Goal: Transaction & Acquisition: Purchase product/service

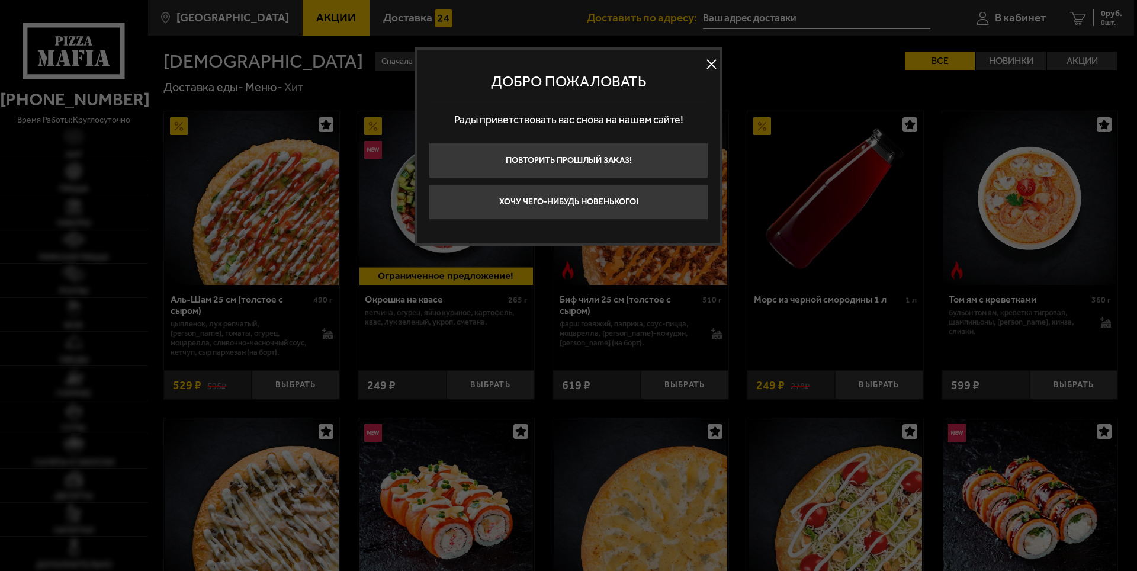
type input "[STREET_ADDRESS][PERSON_NAME]"
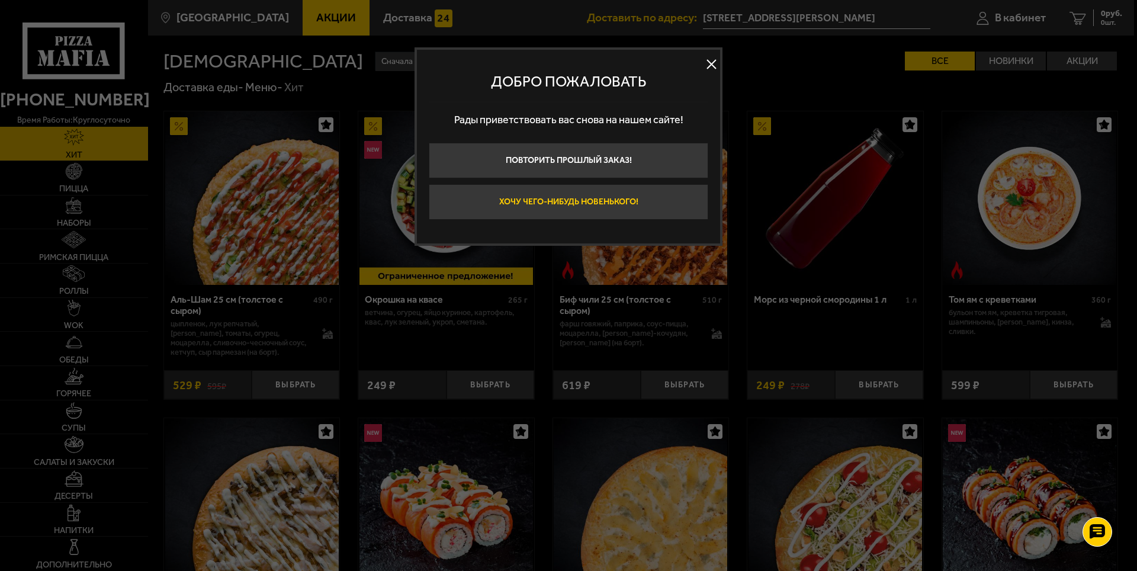
click at [559, 200] on button "Хочу чего-нибудь новенького!" at bounding box center [568, 202] width 279 height 36
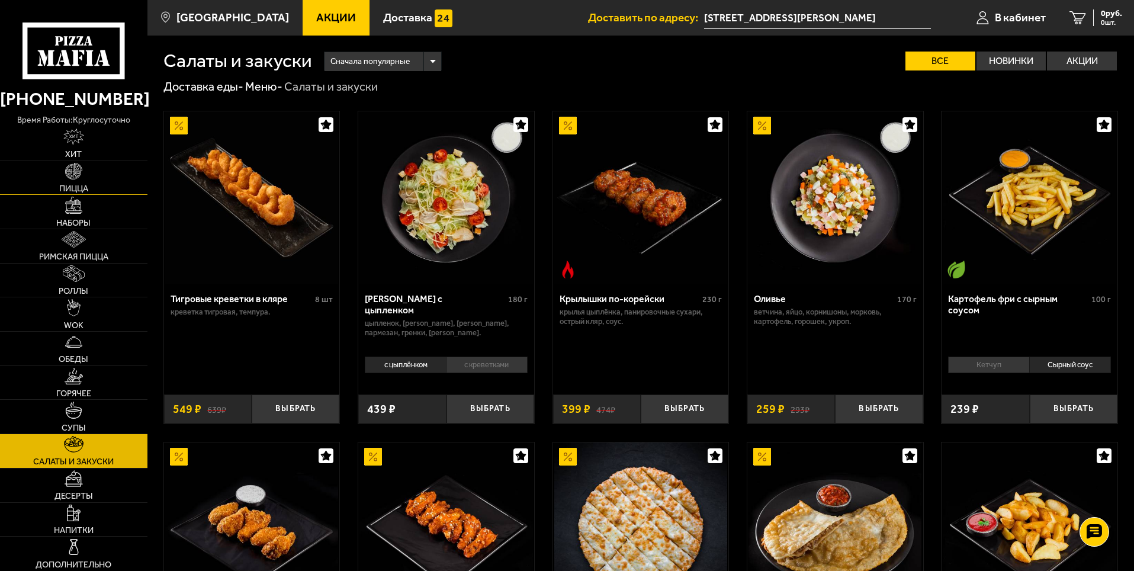
click at [75, 179] on img at bounding box center [73, 171] width 17 height 17
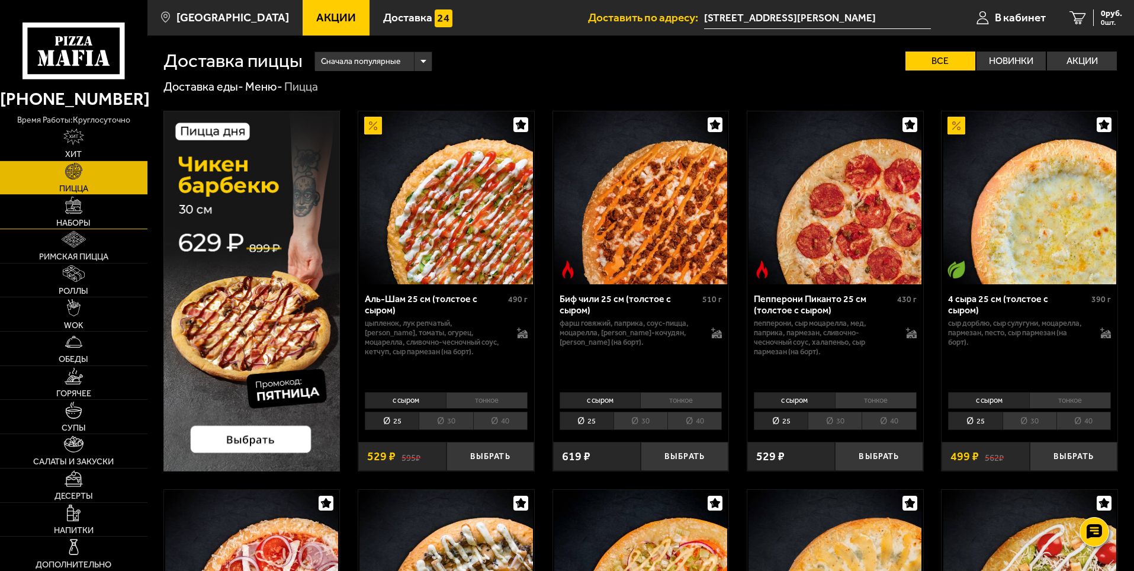
click at [71, 208] on img at bounding box center [73, 205] width 17 height 17
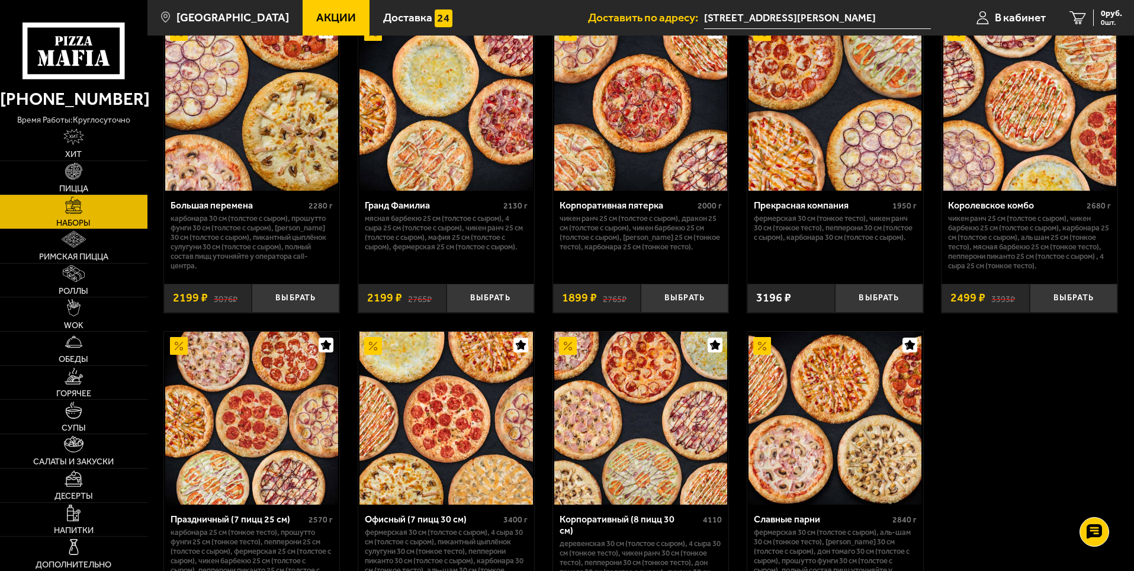
scroll to position [1598, 0]
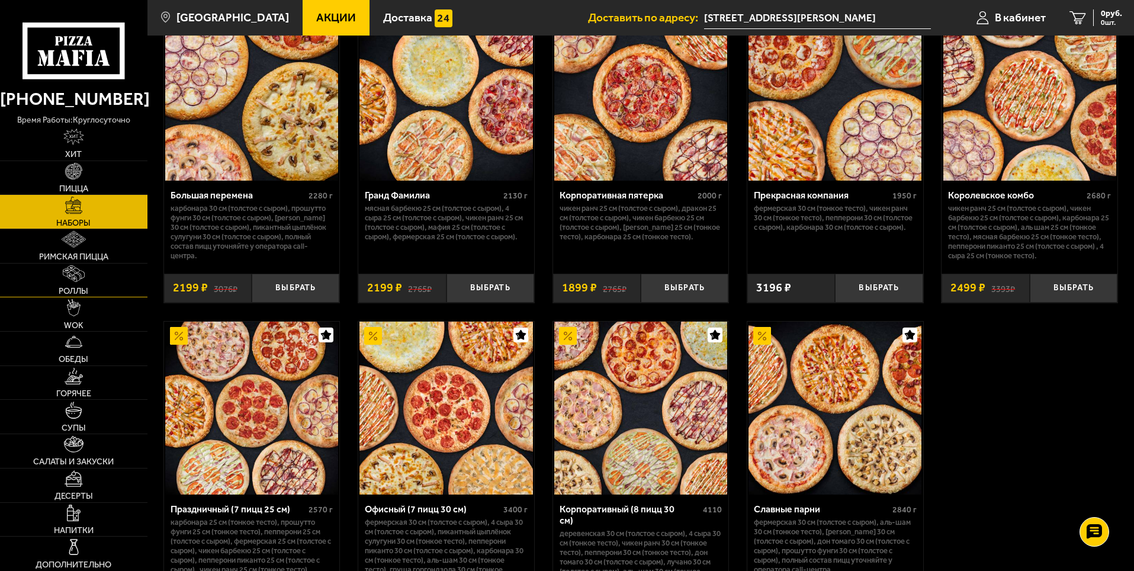
click at [105, 285] on link "Роллы" at bounding box center [73, 280] width 147 height 34
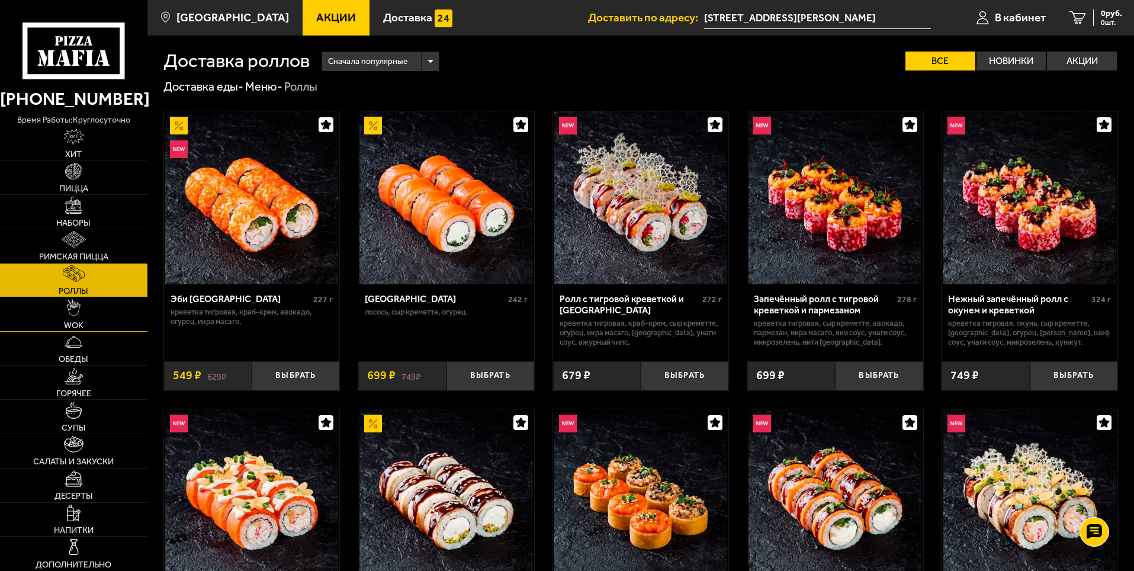
click at [98, 310] on link "WOK" at bounding box center [73, 314] width 147 height 34
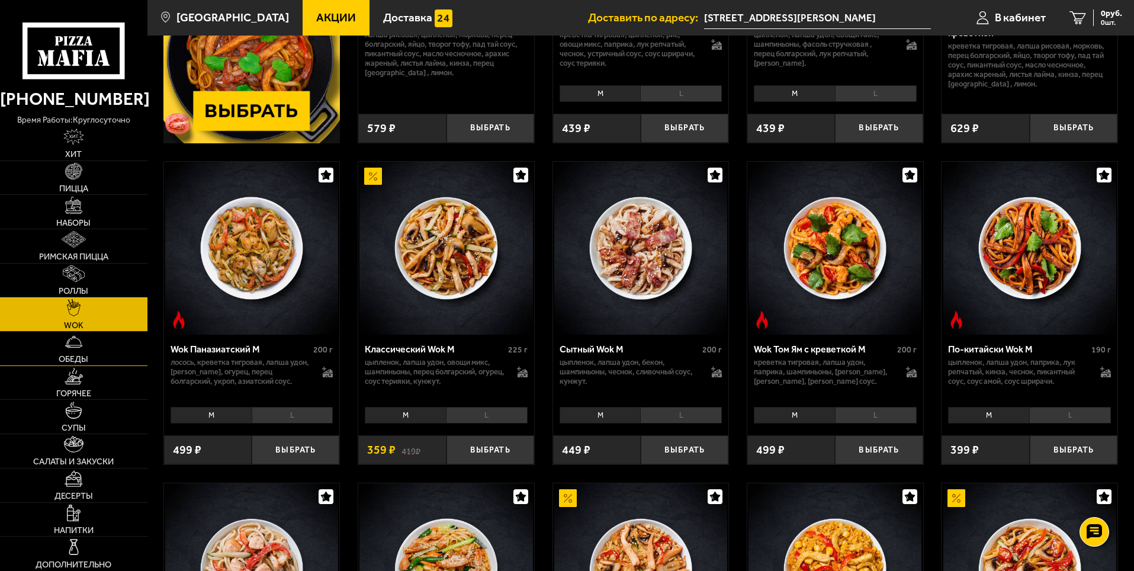
scroll to position [296, 0]
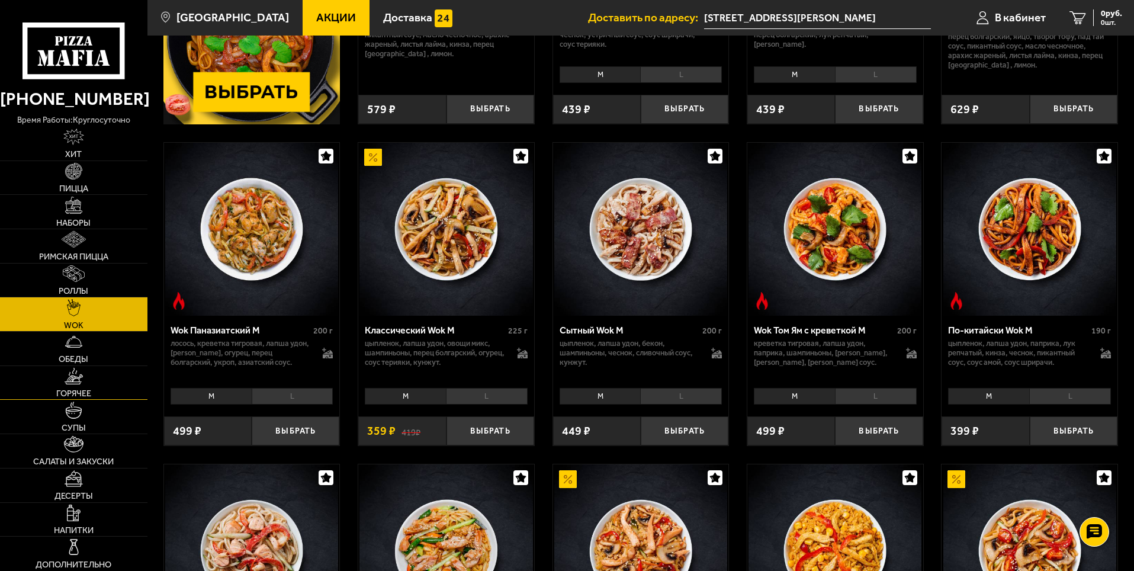
click at [99, 386] on link "Горячее" at bounding box center [73, 383] width 147 height 34
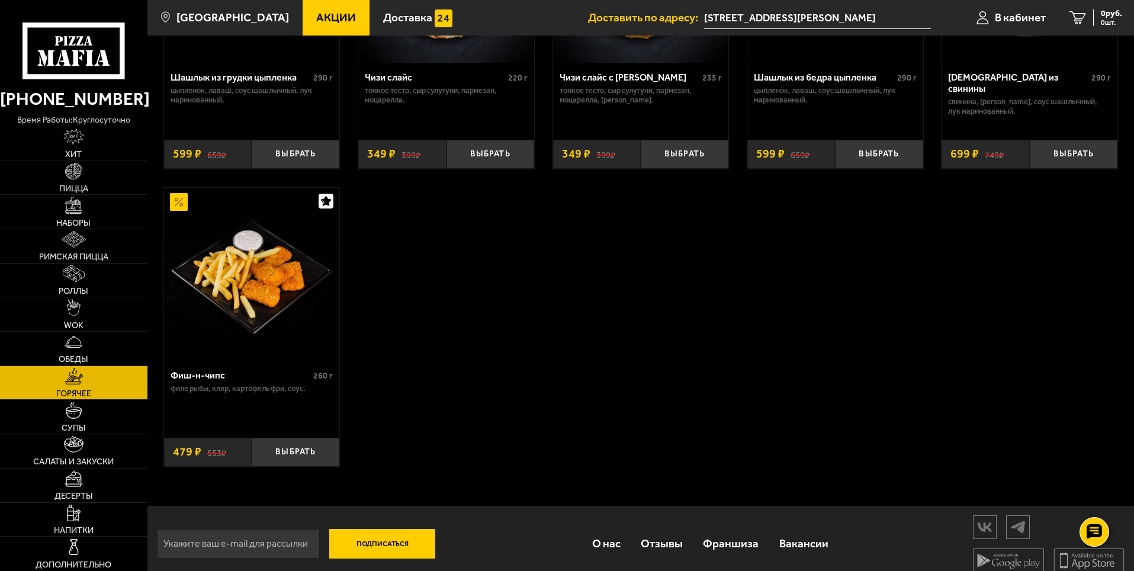
scroll to position [904, 0]
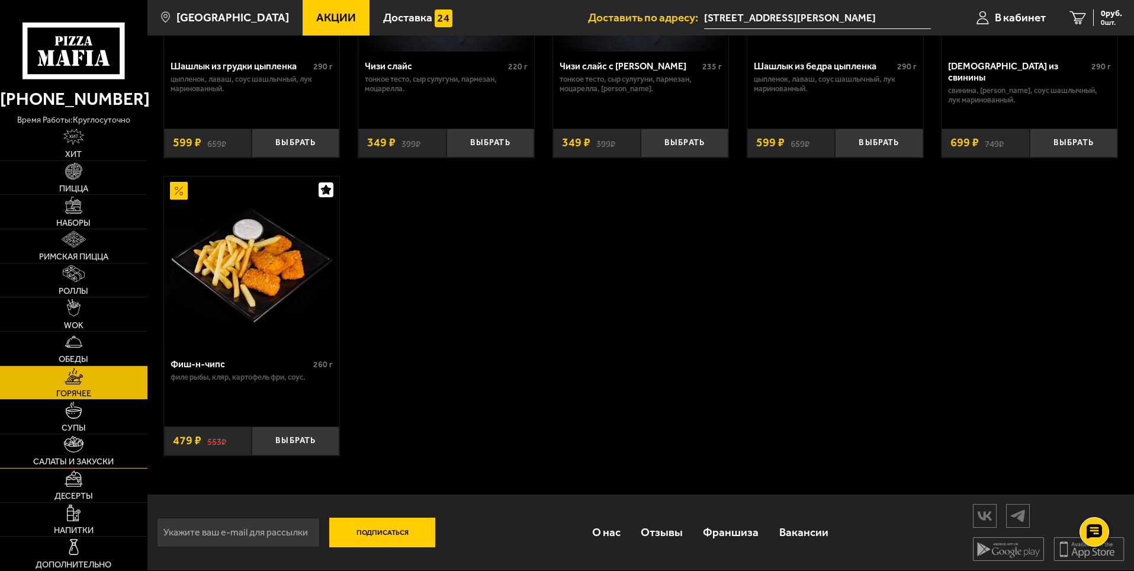
click at [66, 440] on img at bounding box center [73, 444] width 19 height 17
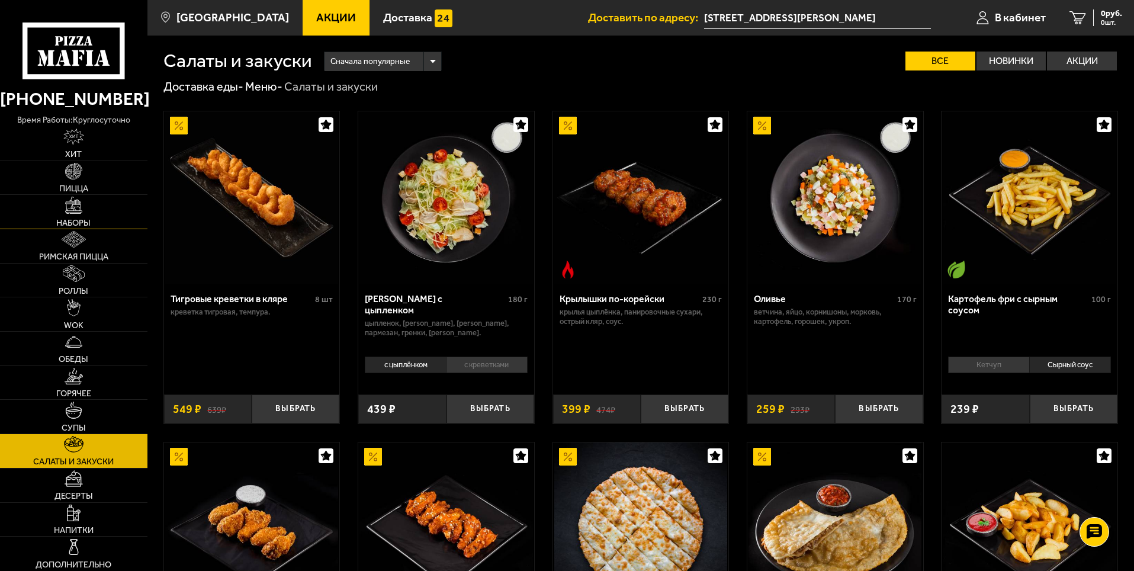
click at [61, 213] on link "Наборы" at bounding box center [73, 212] width 147 height 34
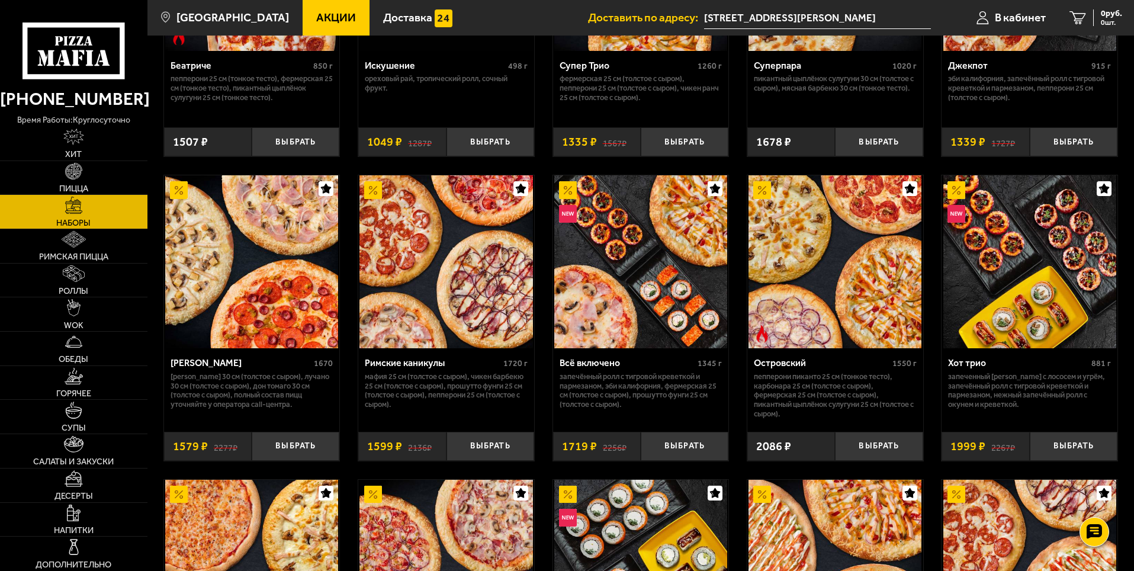
scroll to position [888, 0]
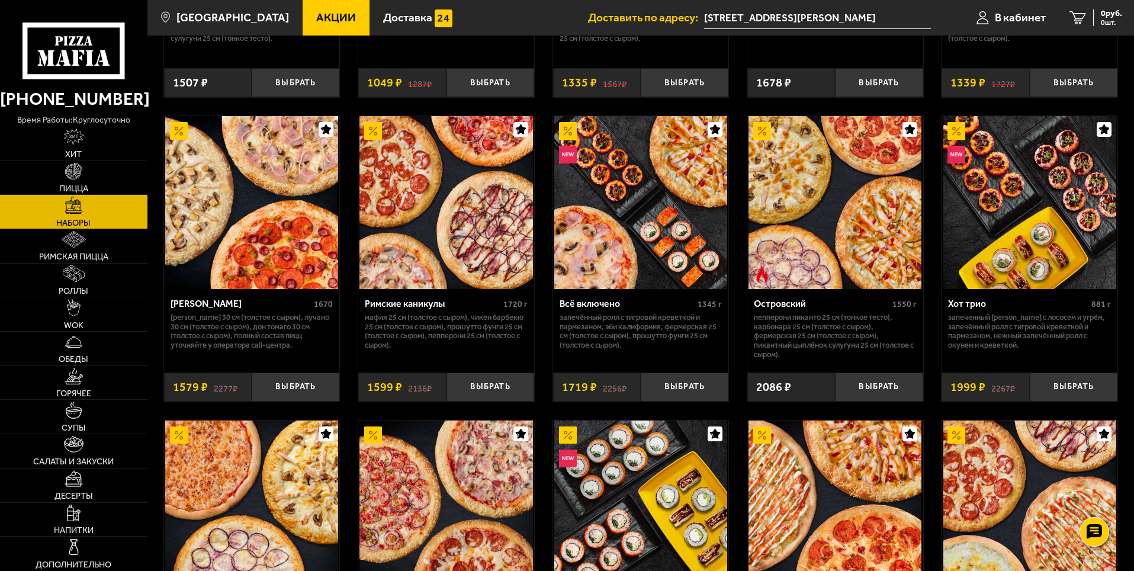
click at [461, 204] on img at bounding box center [445, 202] width 173 height 173
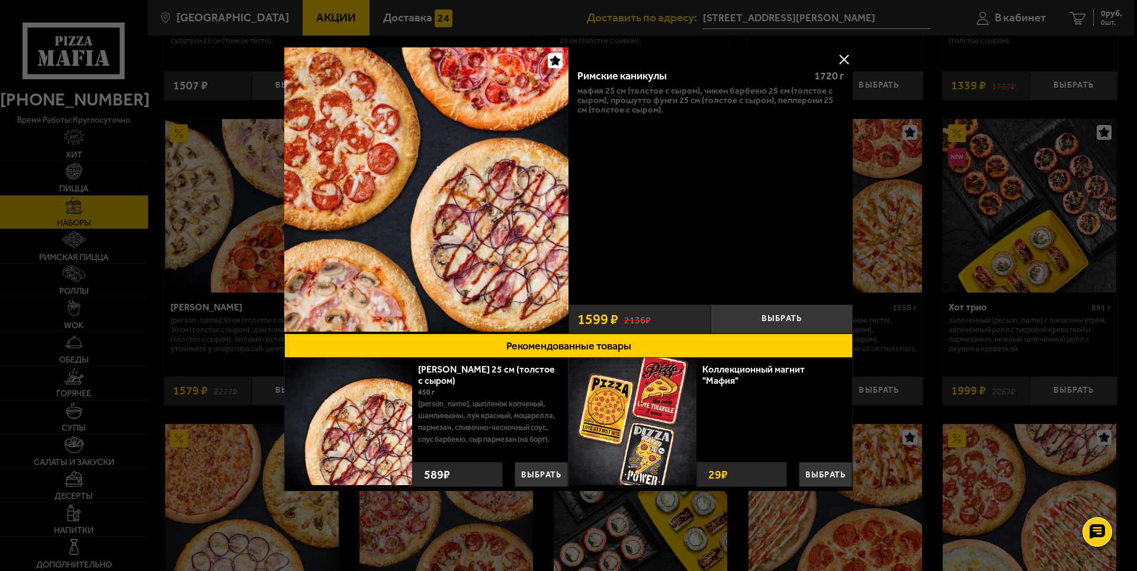
click at [844, 58] on button at bounding box center [844, 59] width 18 height 18
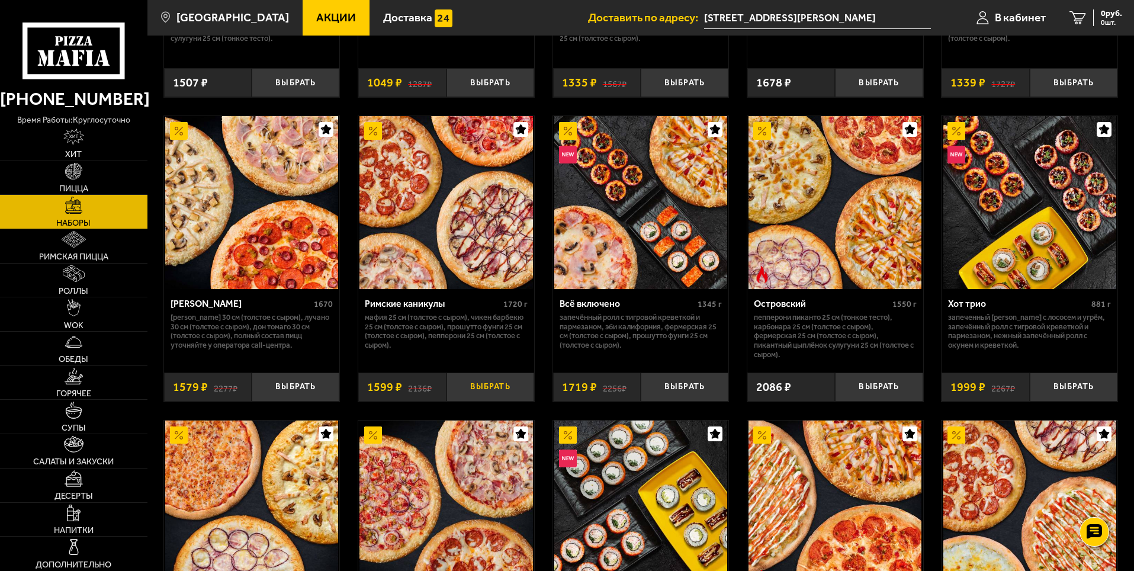
click at [485, 388] on button "Выбрать" at bounding box center [490, 386] width 88 height 29
click at [74, 281] on img at bounding box center [74, 273] width 22 height 17
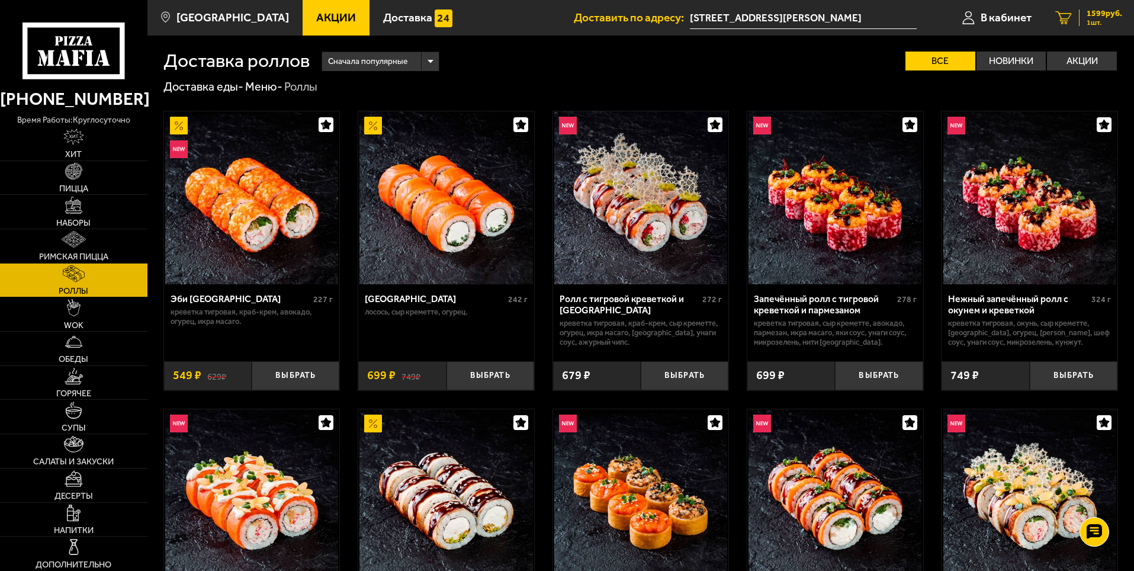
click at [1095, 11] on span "1599 руб." at bounding box center [1104, 13] width 36 height 8
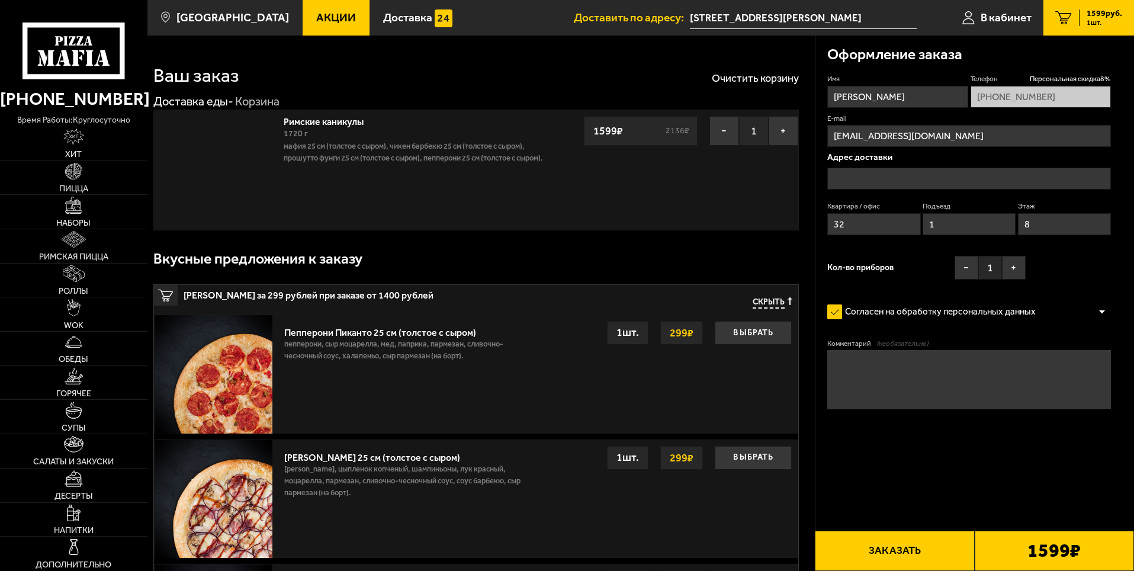
type input "[STREET_ADDRESS][PERSON_NAME]"
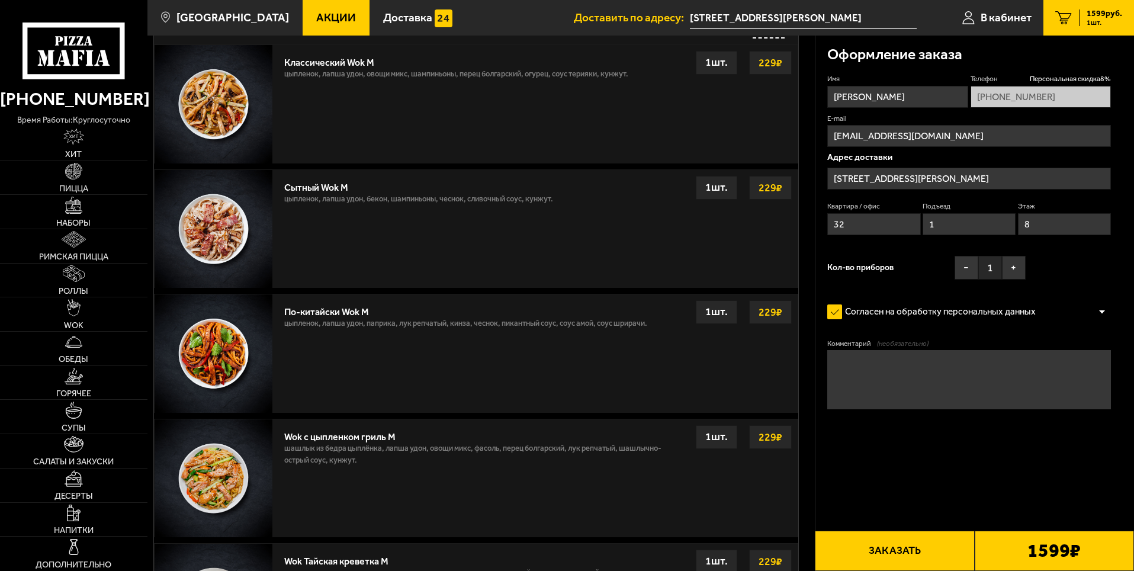
scroll to position [718, 0]
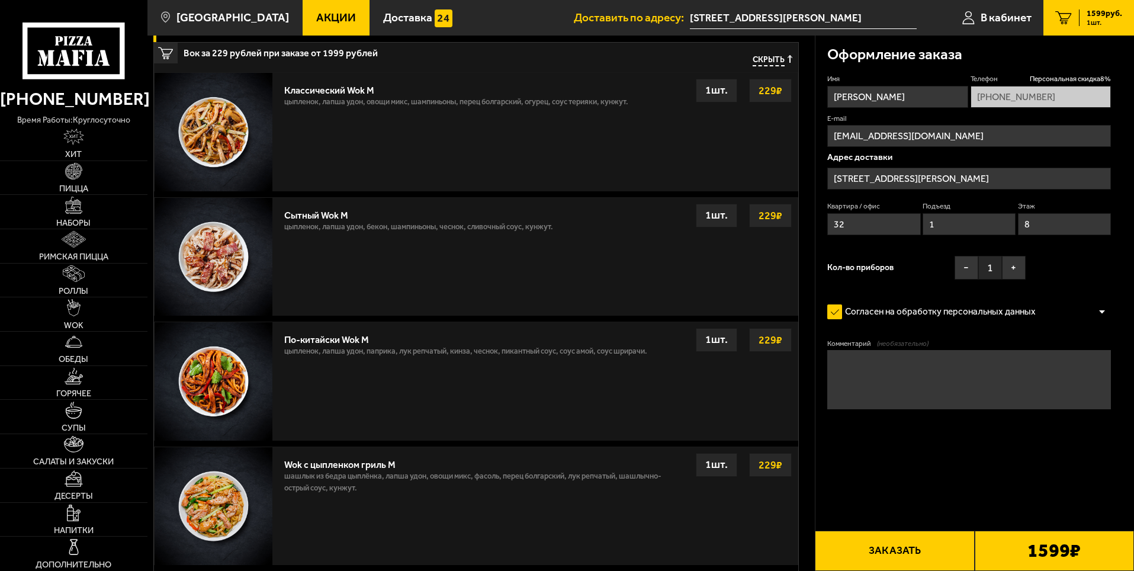
click at [762, 214] on strong "229 ₽" at bounding box center [770, 215] width 30 height 22
click at [769, 215] on strong "229 ₽" at bounding box center [770, 215] width 30 height 22
click at [771, 217] on strong "229 ₽" at bounding box center [770, 215] width 30 height 22
click at [771, 218] on strong "229 ₽" at bounding box center [770, 215] width 30 height 22
click at [772, 219] on strong "229 ₽" at bounding box center [770, 215] width 30 height 22
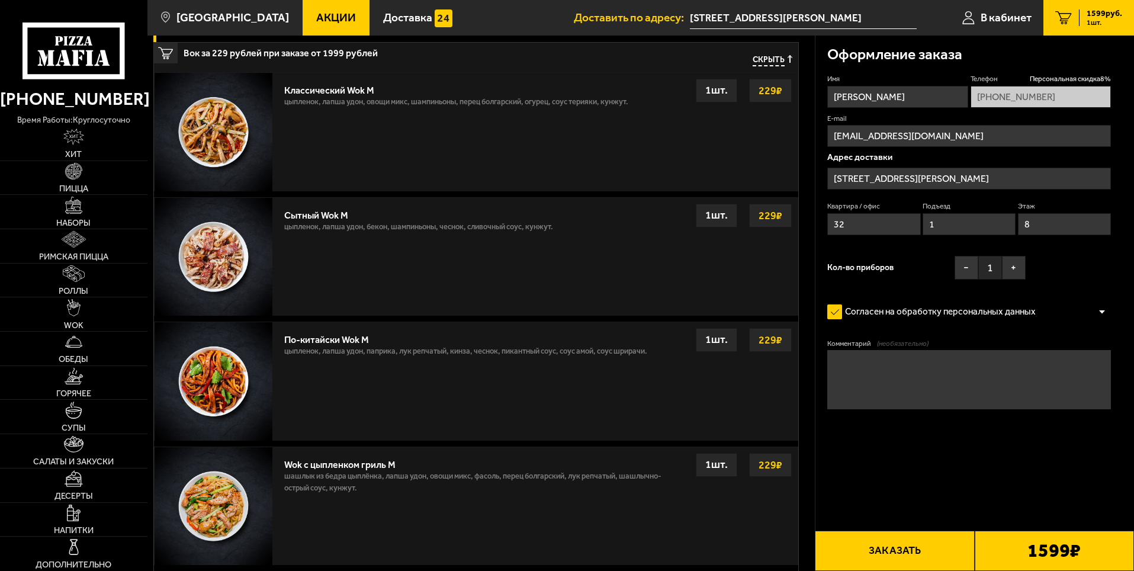
click at [772, 219] on strong "229 ₽" at bounding box center [770, 215] width 30 height 22
click at [773, 221] on strong "229 ₽" at bounding box center [770, 215] width 30 height 22
click at [370, 218] on div "Сытный Wok M" at bounding box center [418, 212] width 269 height 17
click at [346, 219] on div "Сытный Wok M" at bounding box center [418, 212] width 269 height 17
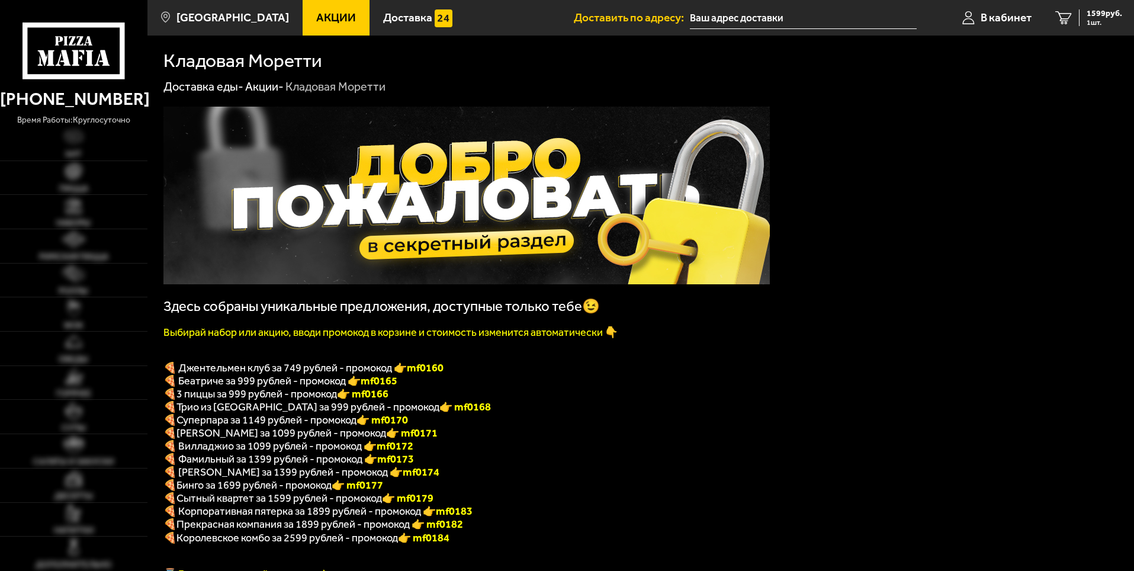
type input "[STREET_ADDRESS][PERSON_NAME]"
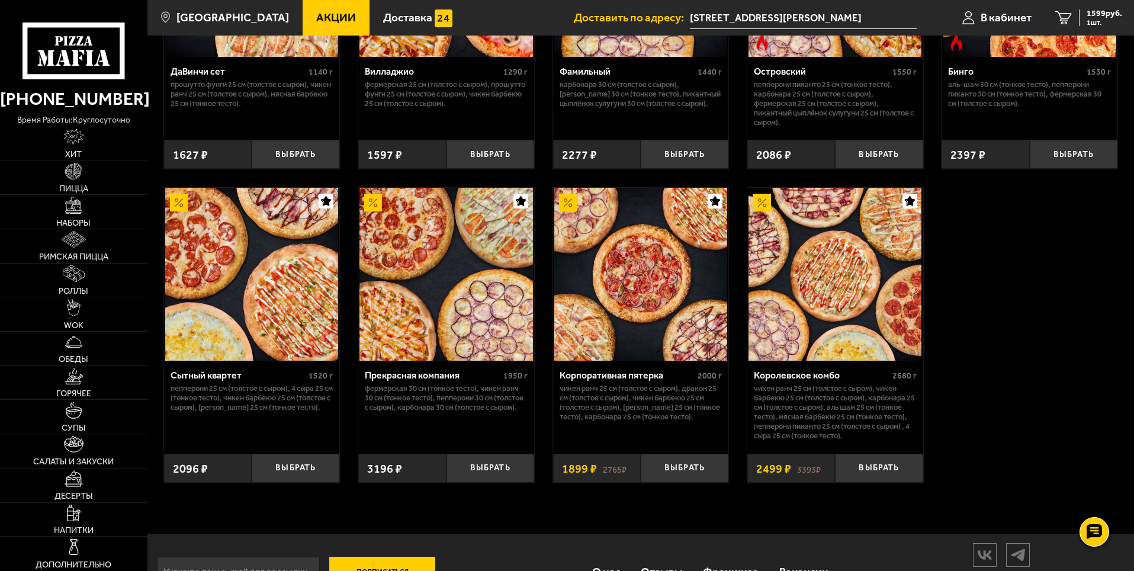
scroll to position [1117, 0]
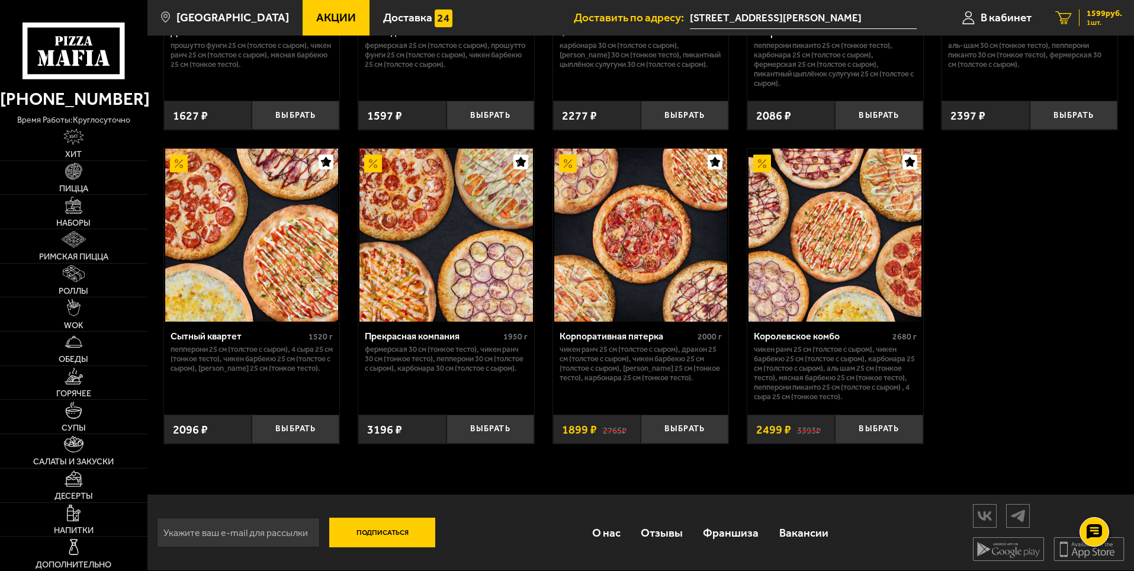
click at [1096, 12] on span "1599 руб." at bounding box center [1104, 13] width 36 height 8
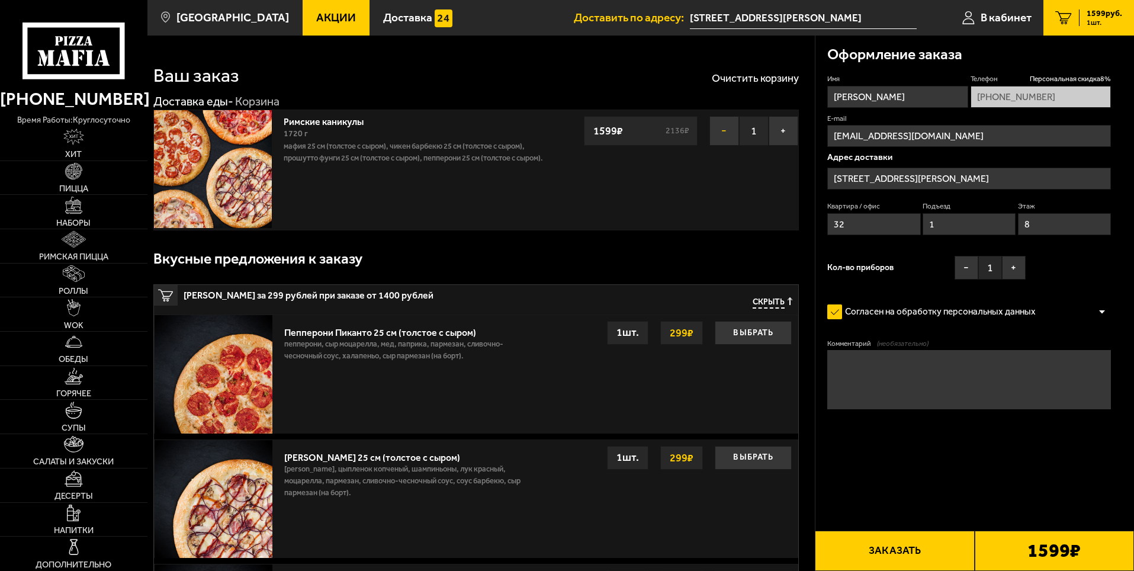
click at [730, 121] on button "−" at bounding box center [724, 131] width 30 height 30
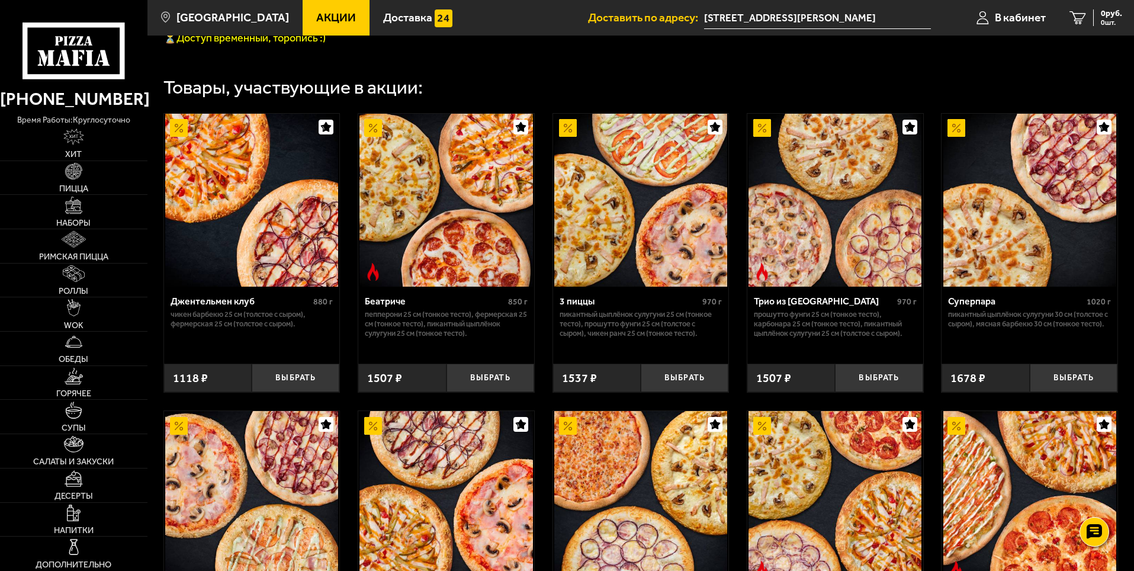
scroll to position [525, 0]
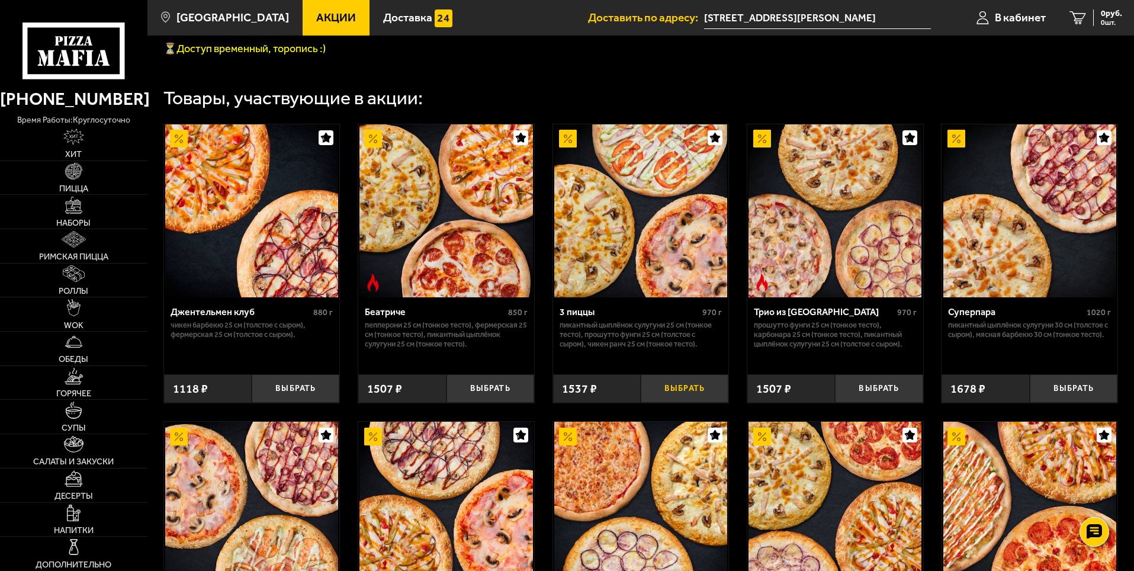
click at [677, 400] on button "Выбрать" at bounding box center [684, 388] width 88 height 29
click at [1088, 9] on span "1537 руб." at bounding box center [1104, 13] width 36 height 8
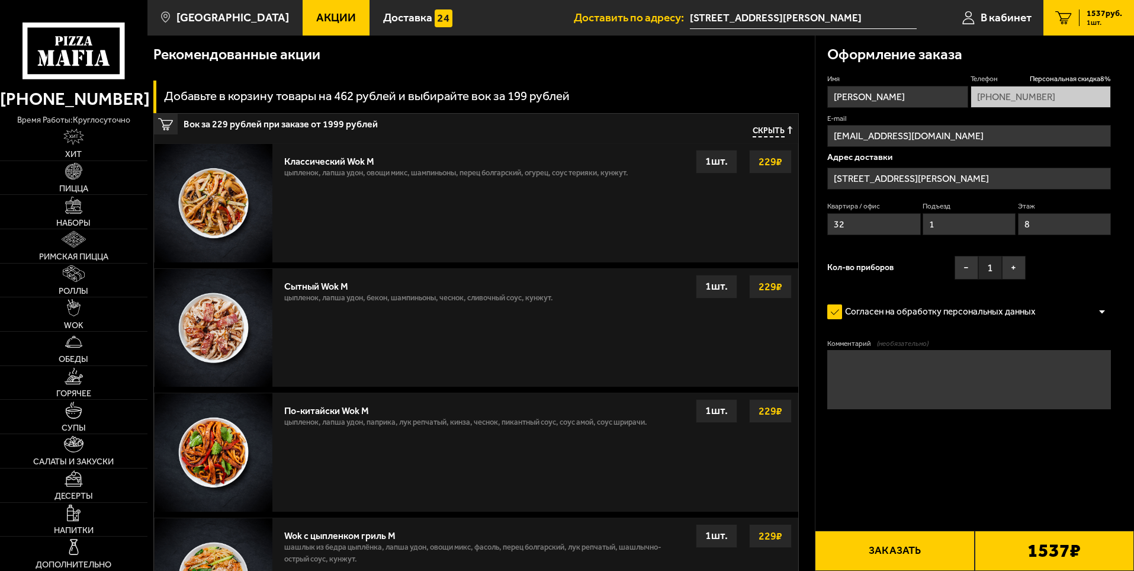
scroll to position [652, 0]
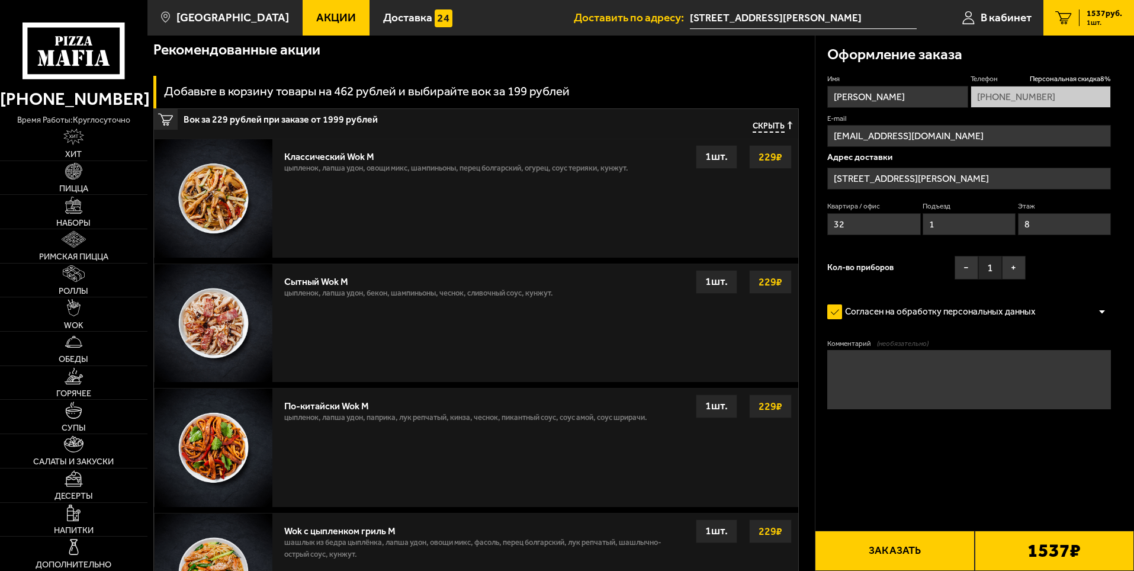
click at [770, 284] on strong "229 ₽" at bounding box center [770, 282] width 30 height 22
click at [719, 286] on div "1 шт." at bounding box center [716, 282] width 41 height 24
click at [331, 282] on div "Сытный Wok M" at bounding box center [418, 278] width 269 height 17
click at [228, 321] on img at bounding box center [213, 323] width 118 height 118
click at [208, 341] on img at bounding box center [213, 323] width 118 height 118
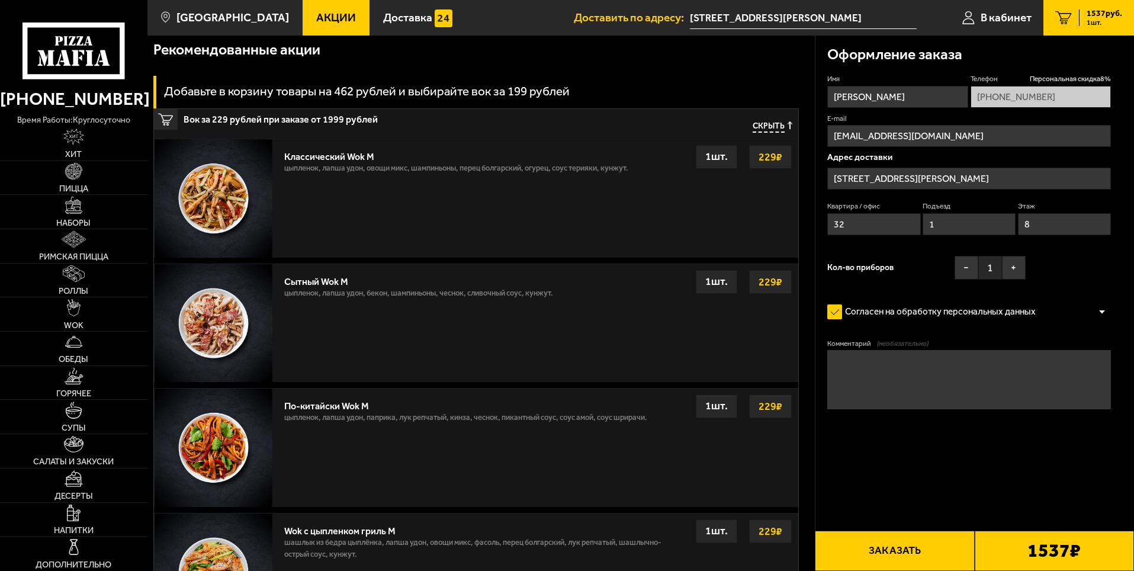
click at [208, 341] on img at bounding box center [213, 323] width 118 height 118
click at [329, 294] on p "цыпленок, лапша удон, бекон, шампиньоны, чеснок, сливочный соус, кунжут." at bounding box center [418, 296] width 269 height 18
click at [327, 292] on p "цыпленок, лапша удон, бекон, шампиньоны, чеснок, сливочный соус, кунжут." at bounding box center [418, 296] width 269 height 18
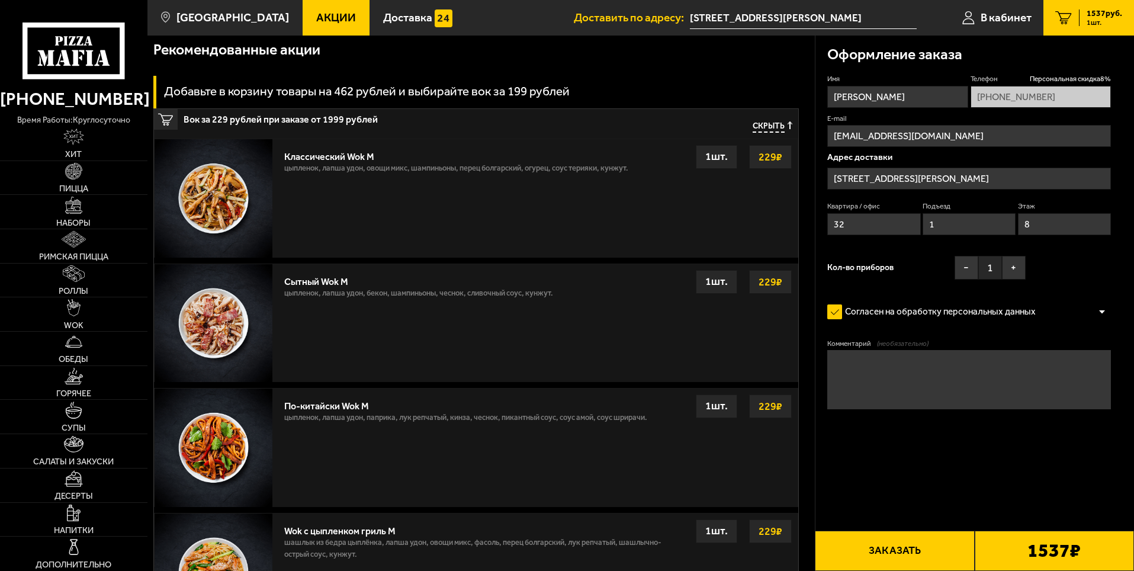
click at [327, 292] on p "цыпленок, лапша удон, бекон, шампиньоны, чеснок, сливочный соус, кунжут." at bounding box center [418, 296] width 269 height 18
click at [1016, 267] on button "+" at bounding box center [1014, 268] width 24 height 24
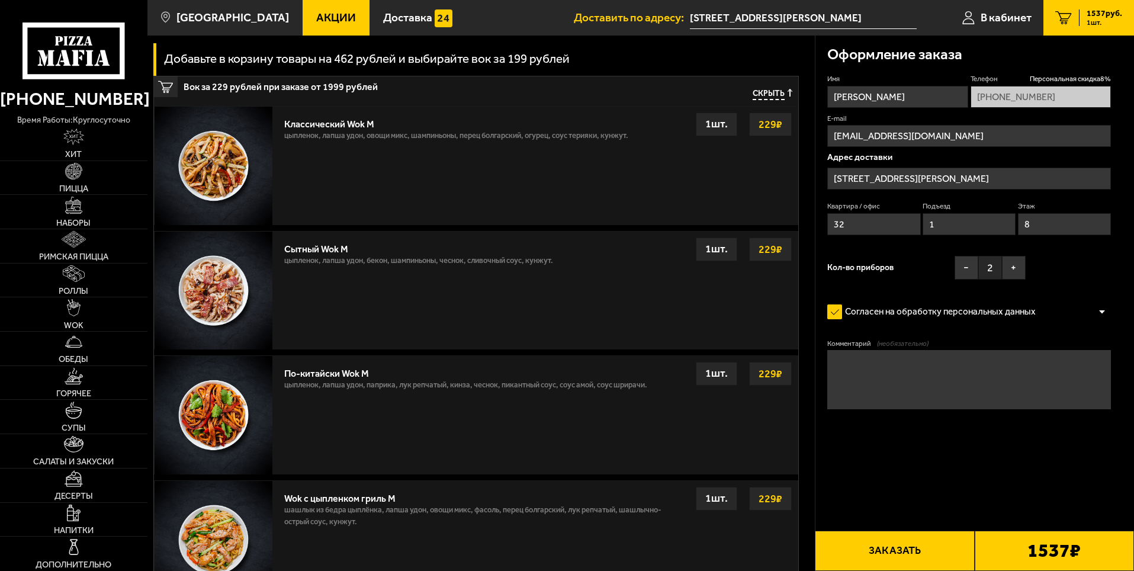
scroll to position [711, 0]
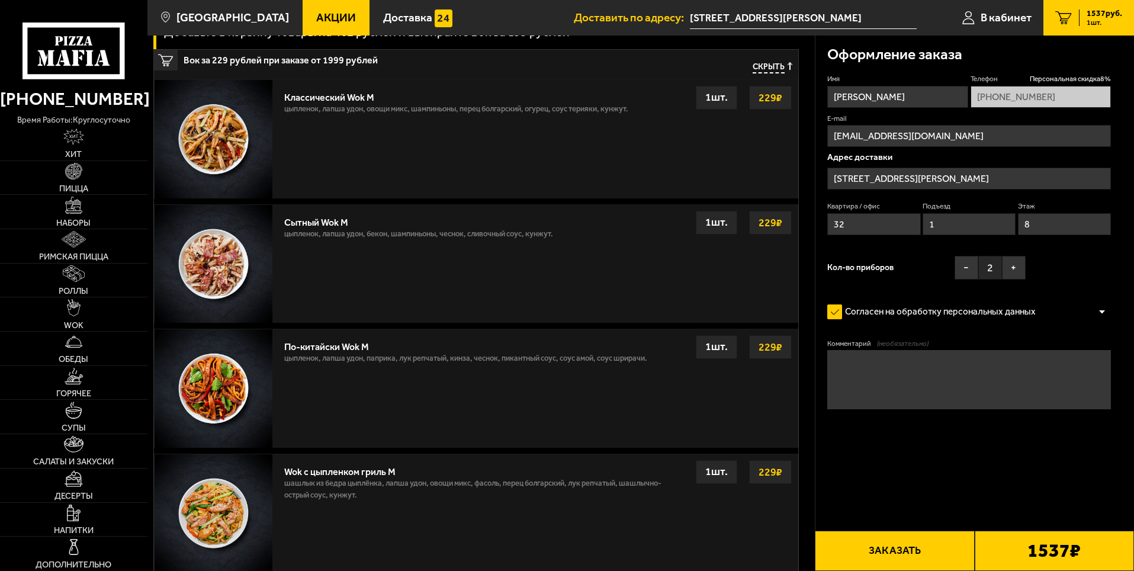
click at [214, 263] on img at bounding box center [213, 264] width 118 height 118
click at [896, 547] on button "Заказать" at bounding box center [894, 550] width 159 height 40
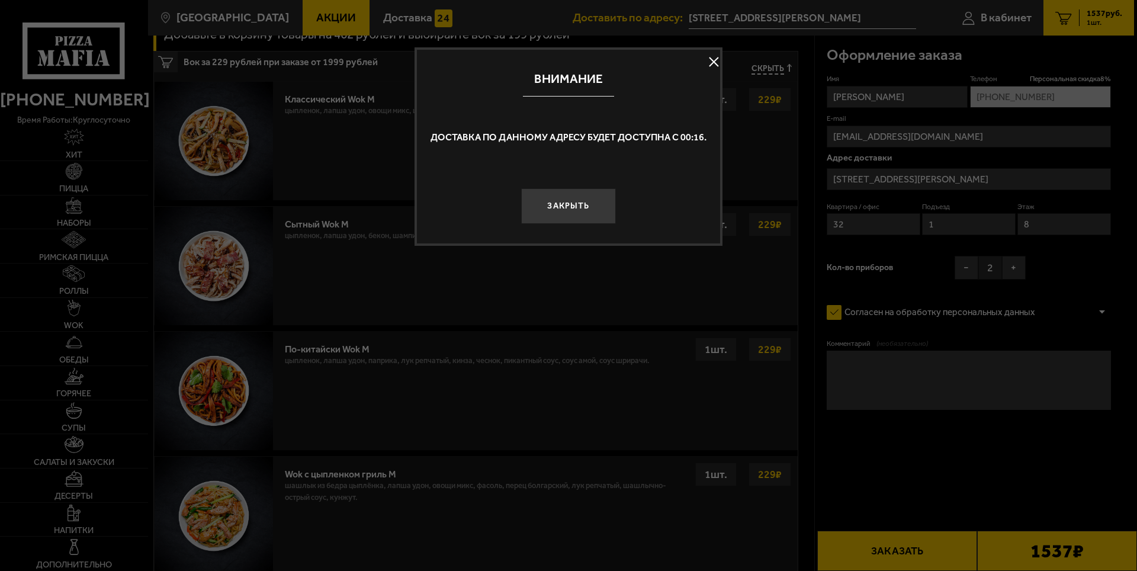
click at [577, 205] on button "Закрыть" at bounding box center [568, 206] width 95 height 36
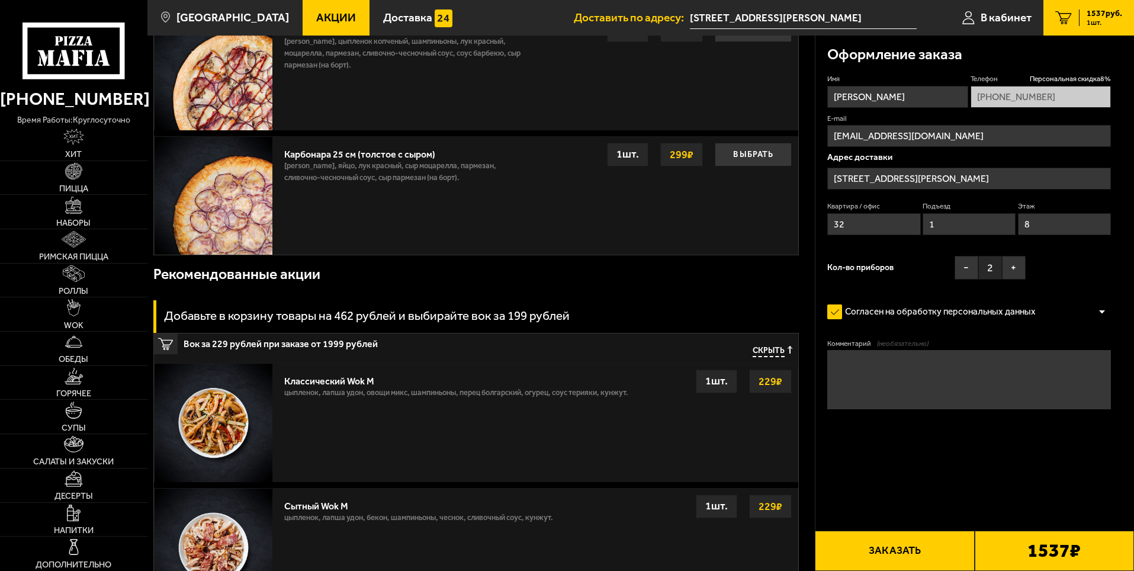
scroll to position [415, 0]
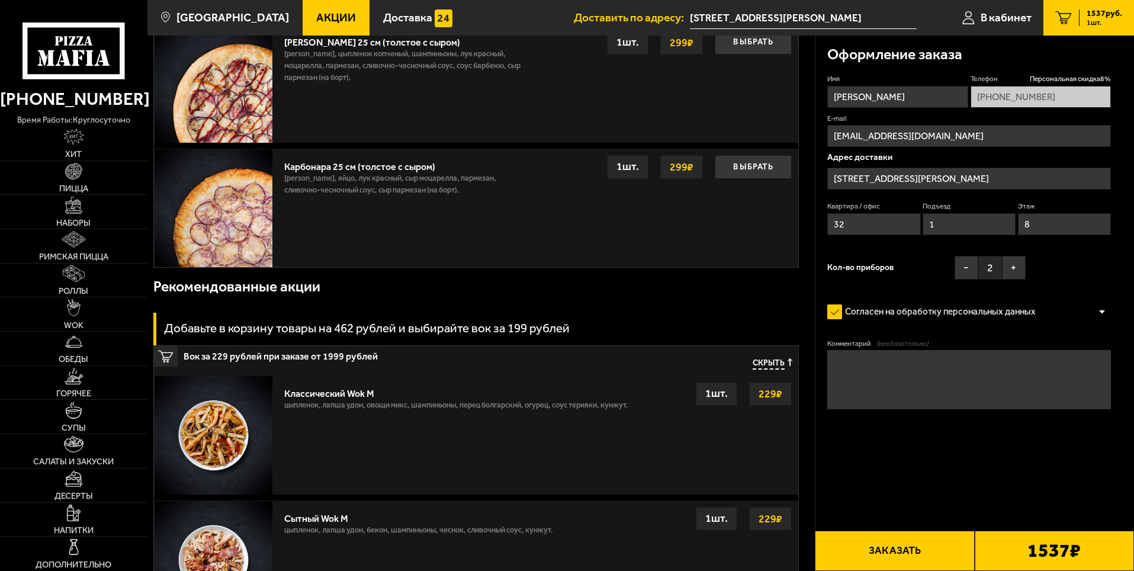
click at [910, 548] on button "Заказать" at bounding box center [894, 550] width 159 height 40
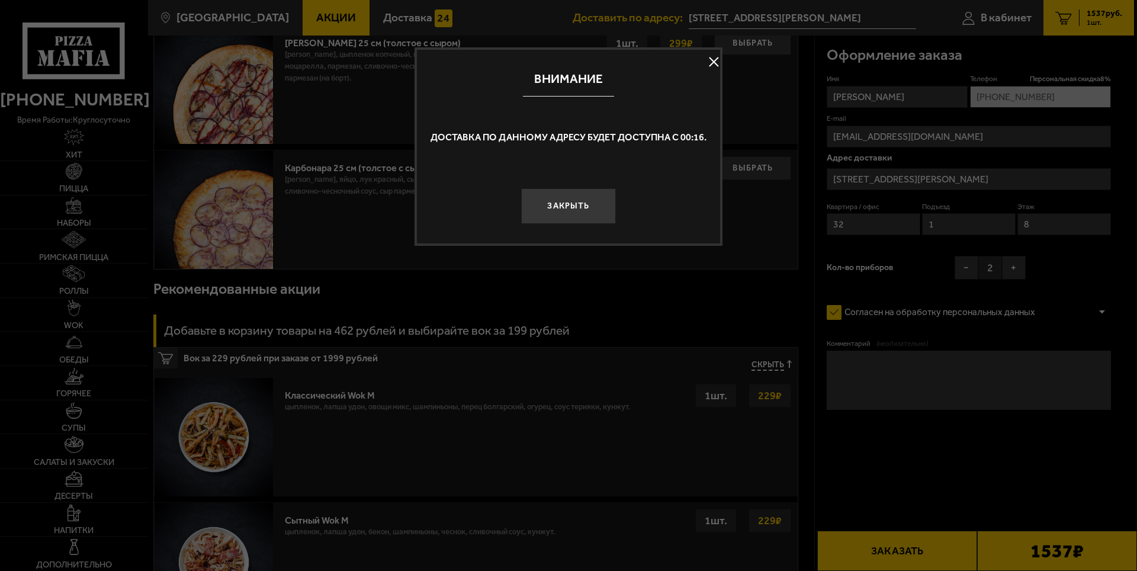
click at [560, 211] on button "Закрыть" at bounding box center [568, 206] width 95 height 36
